Goal: Navigation & Orientation: Find specific page/section

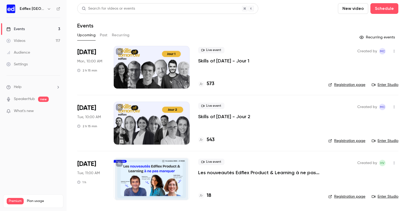
click at [209, 195] on h4 "18" at bounding box center [209, 195] width 5 height 7
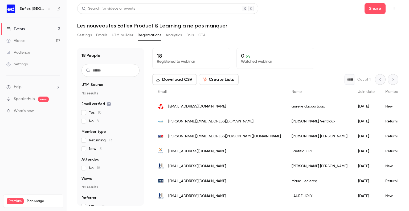
scroll to position [18, 0]
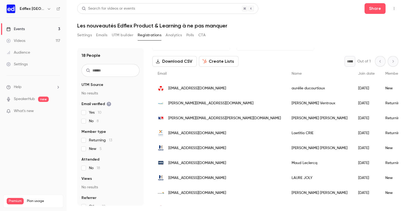
click at [343, 13] on div "Search for videos or events Share" at bounding box center [237, 8] width 321 height 11
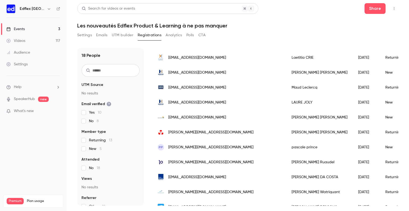
scroll to position [95, 0]
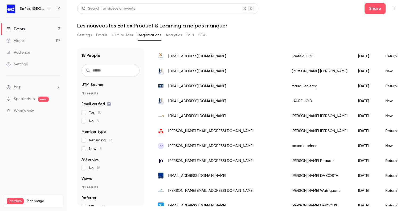
click at [17, 151] on nav "Edflex [GEOGRAPHIC_DATA] Events 3 Videos 117 Audience Settings Help SpeakerHub …" at bounding box center [33, 105] width 67 height 211
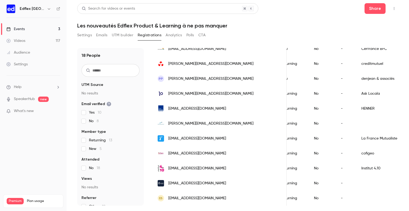
scroll to position [0, 116]
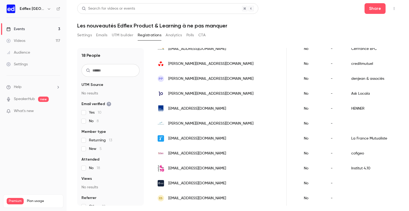
click at [27, 40] on link "Videos 117" at bounding box center [33, 41] width 67 height 12
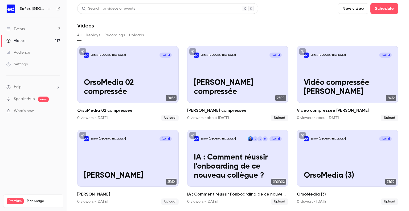
click at [26, 25] on link "Events 3" at bounding box center [33, 29] width 67 height 12
